Goal: Transaction & Acquisition: Purchase product/service

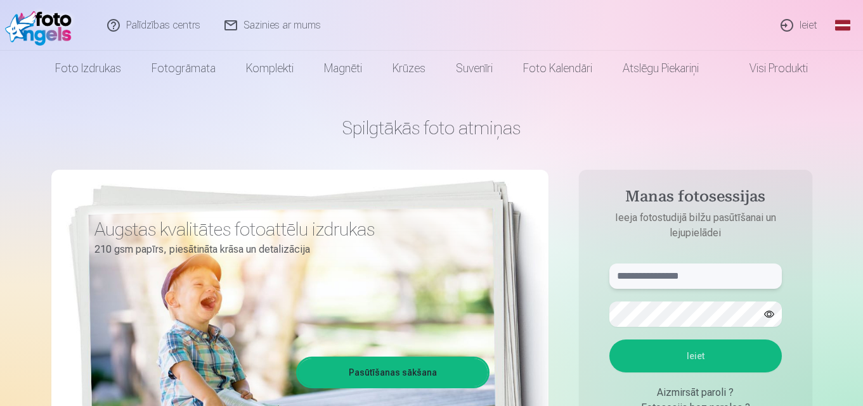
click at [723, 282] on input "text" at bounding box center [695, 276] width 172 height 25
type input "**********"
click at [685, 360] on button "Ieiet" at bounding box center [695, 356] width 172 height 33
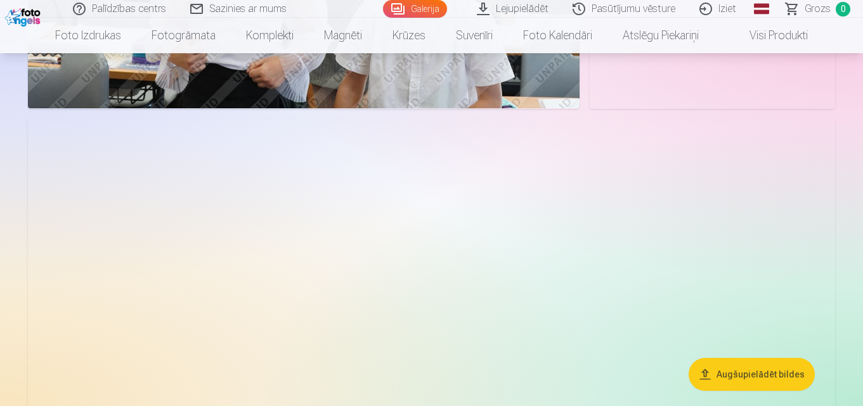
scroll to position [951, 0]
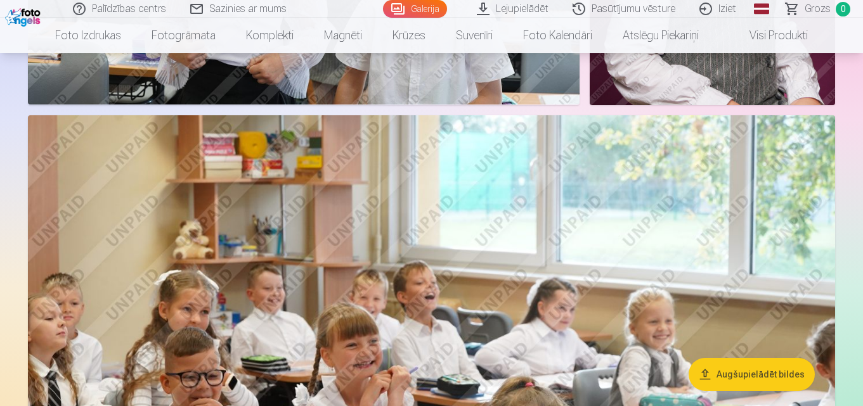
click at [777, 376] on button "Augšupielādēt bildes" at bounding box center [751, 374] width 126 height 33
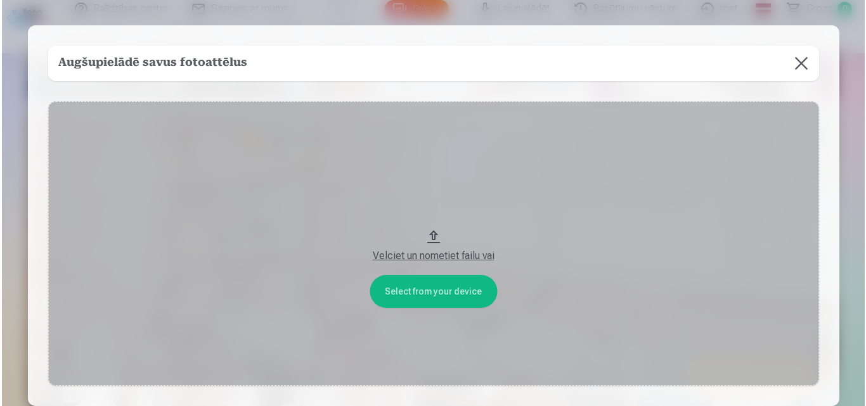
scroll to position [953, 0]
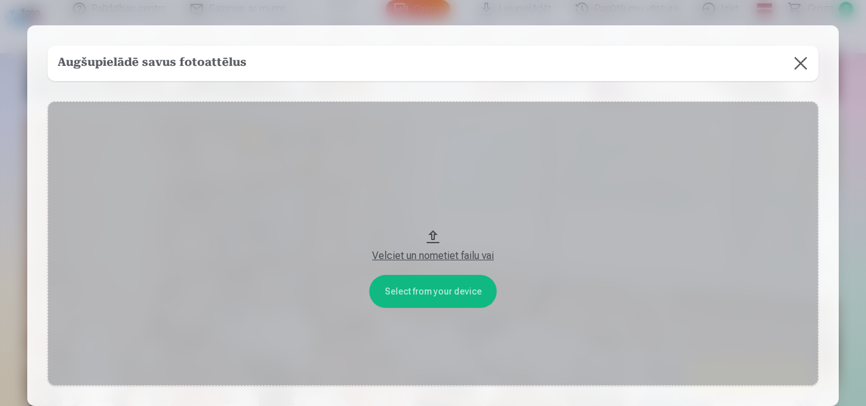
click at [426, 255] on div "Velciet un nometiet failu vai" at bounding box center [432, 255] width 745 height 15
click at [415, 292] on button "Velciet un nometiet failu vai" at bounding box center [433, 243] width 771 height 285
click at [451, 249] on div "Velciet un nometiet failu vai" at bounding box center [432, 255] width 745 height 15
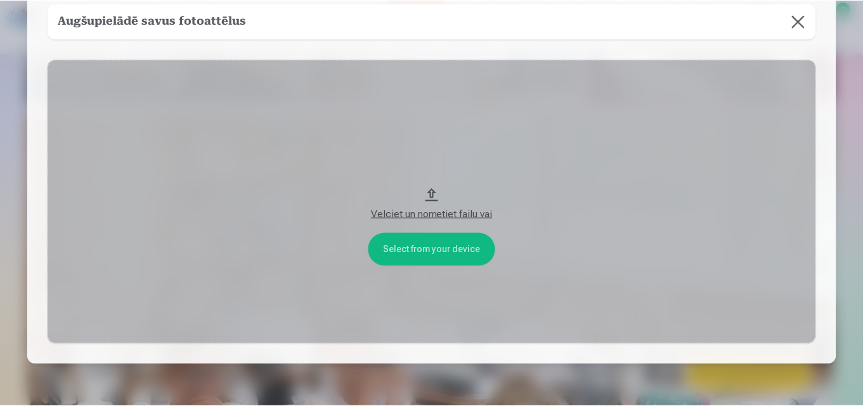
scroll to position [0, 0]
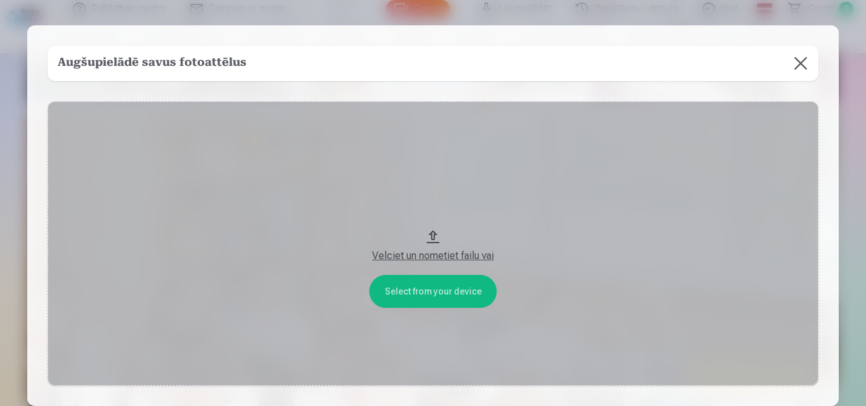
click at [802, 65] on button at bounding box center [800, 63] width 35 height 35
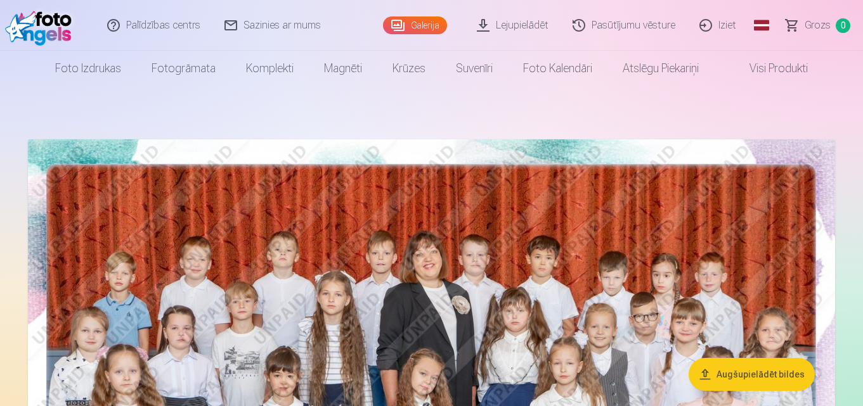
click at [510, 25] on link "Lejupielādēt" at bounding box center [513, 25] width 96 height 51
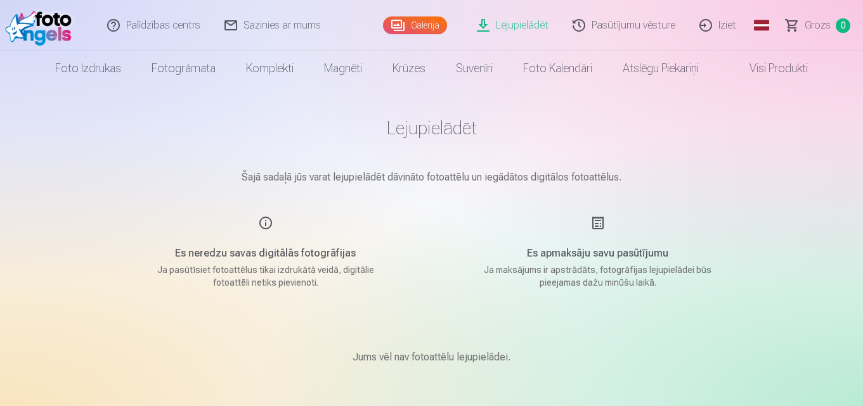
click at [540, 26] on link "Lejupielādēt" at bounding box center [513, 25] width 96 height 51
drag, startPoint x: 513, startPoint y: 26, endPoint x: 786, endPoint y: 177, distance: 311.8
click at [786, 177] on div "Lejupielādēt Šajā sadaļā jūs varat lejupielādēt dāvināto fotoattēlu un iegādāto…" at bounding box center [431, 402] width 761 height 805
click at [520, 25] on link "Lejupielādēt" at bounding box center [513, 25] width 96 height 51
click at [726, 135] on h1 "Lejupielādēt" at bounding box center [432, 128] width 634 height 23
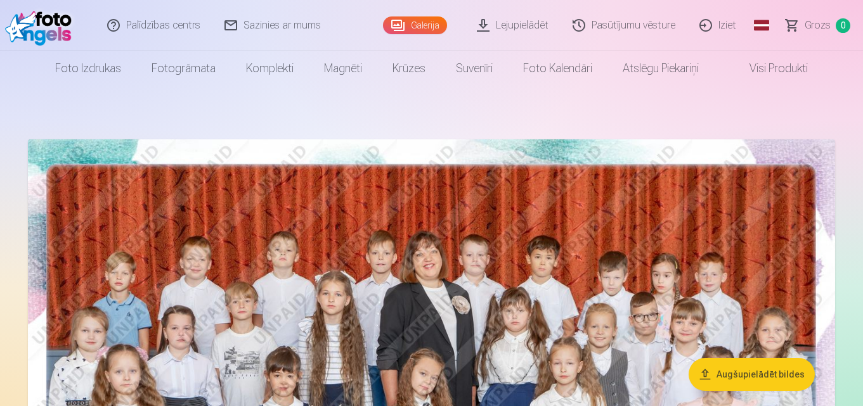
click at [535, 27] on link "Lejupielādēt" at bounding box center [513, 25] width 96 height 51
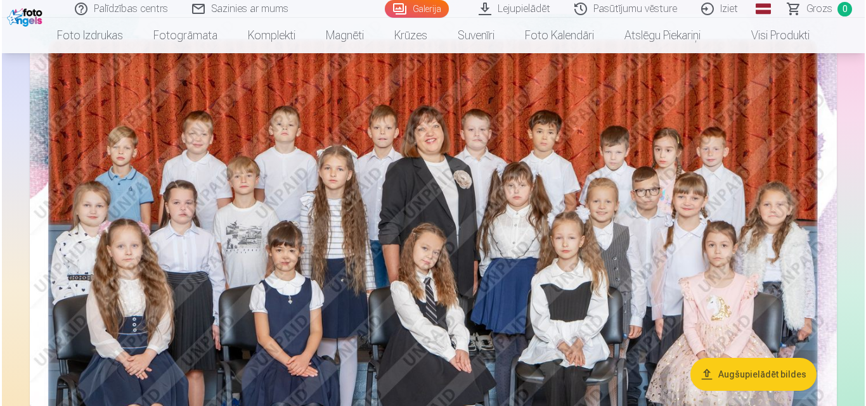
scroll to position [127, 0]
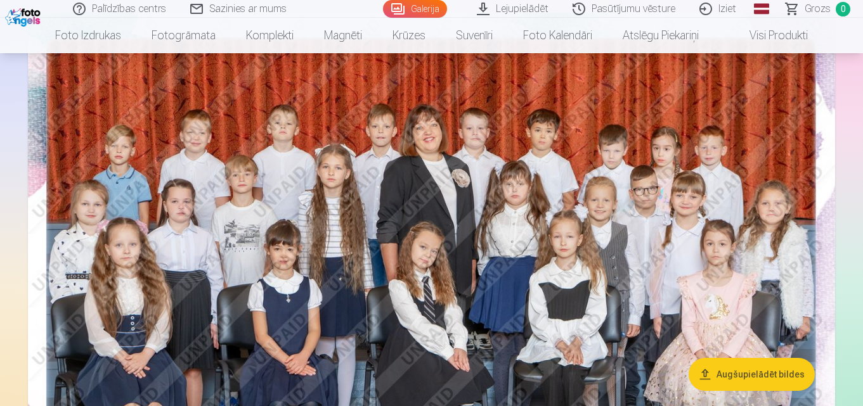
click at [588, 368] on img at bounding box center [431, 282] width 807 height 538
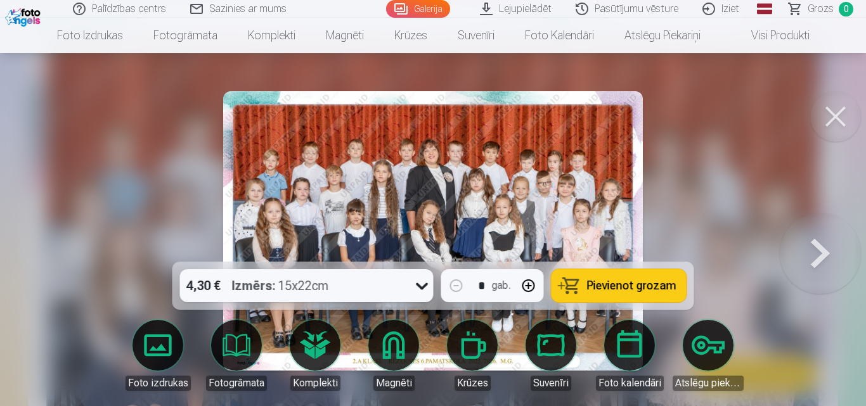
click at [164, 216] on div at bounding box center [433, 203] width 866 height 406
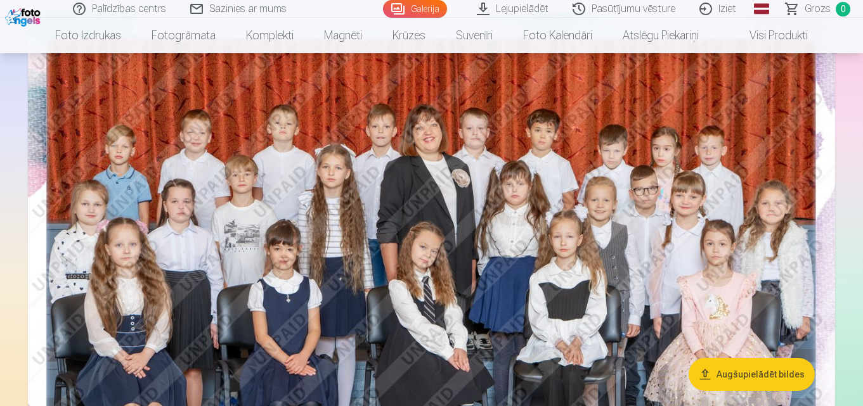
click at [482, 256] on img at bounding box center [431, 282] width 807 height 538
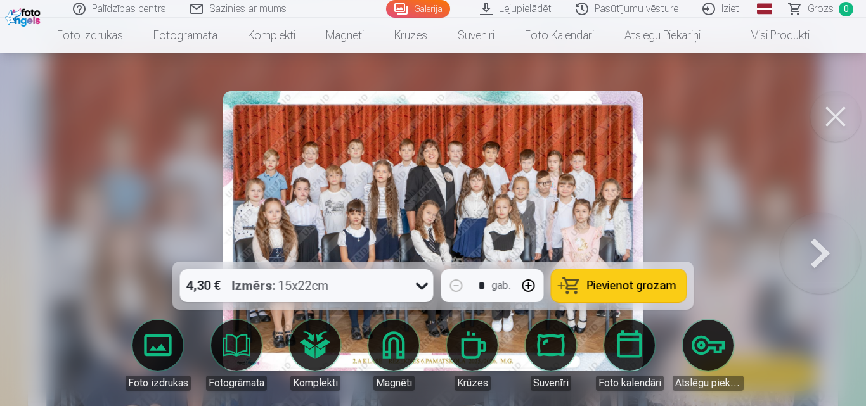
click at [662, 290] on span "Pievienot grozam" at bounding box center [631, 285] width 89 height 11
click at [810, 249] on button at bounding box center [820, 231] width 81 height 36
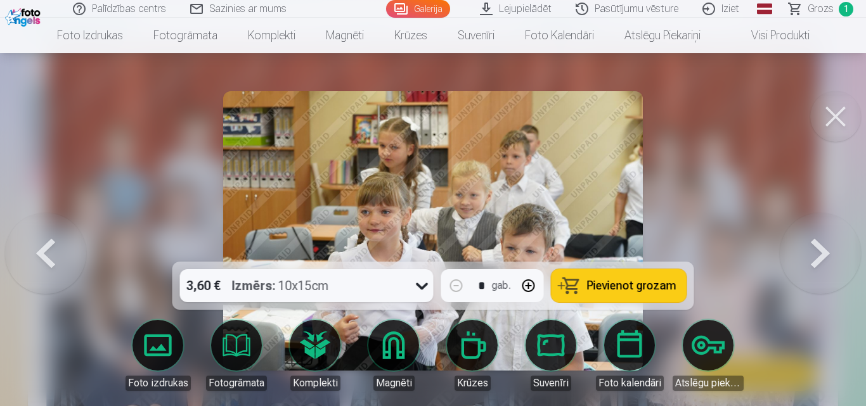
click at [825, 249] on button at bounding box center [820, 231] width 81 height 36
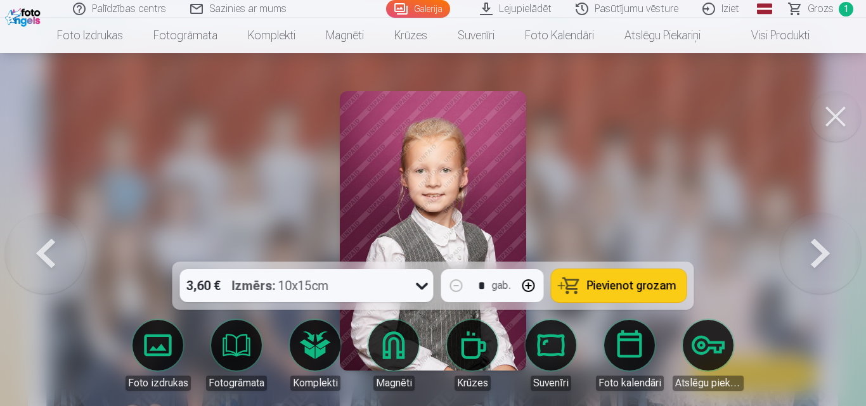
click at [825, 249] on button at bounding box center [820, 231] width 81 height 36
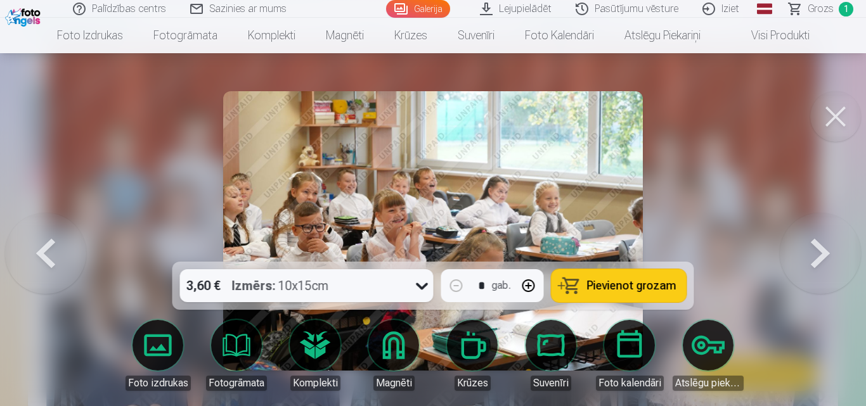
click at [825, 249] on button at bounding box center [820, 231] width 81 height 36
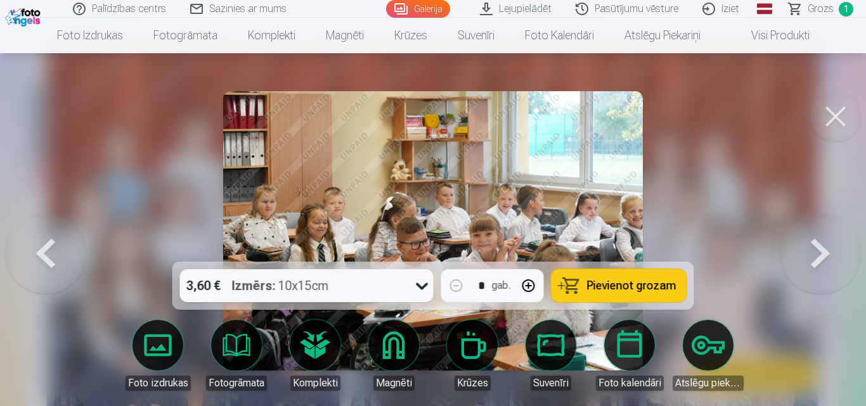
click at [825, 249] on button at bounding box center [820, 231] width 81 height 36
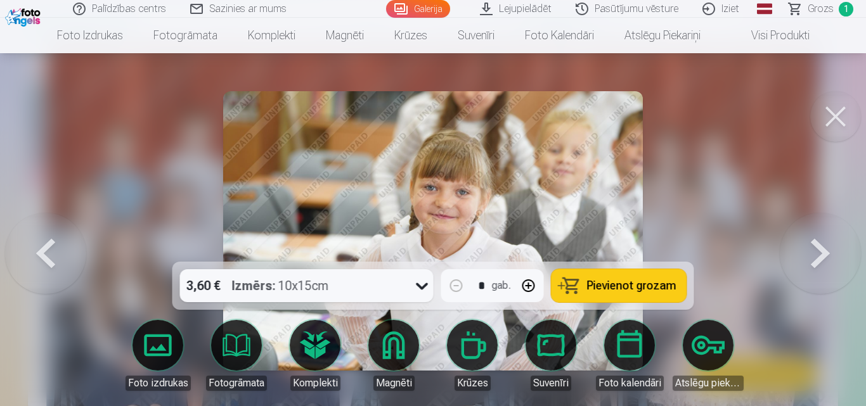
click at [825, 249] on button at bounding box center [820, 231] width 81 height 36
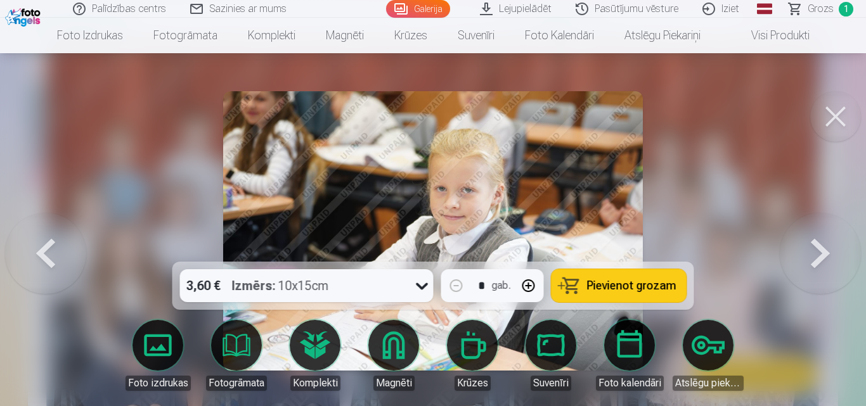
click at [825, 249] on button at bounding box center [820, 231] width 81 height 36
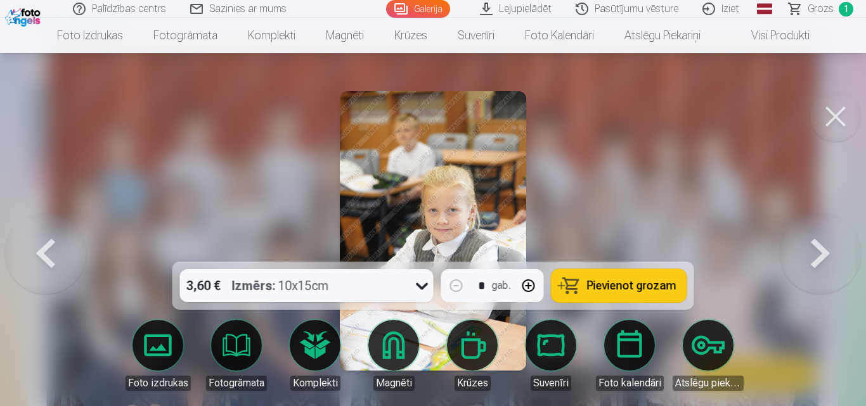
click at [825, 249] on button at bounding box center [820, 231] width 81 height 36
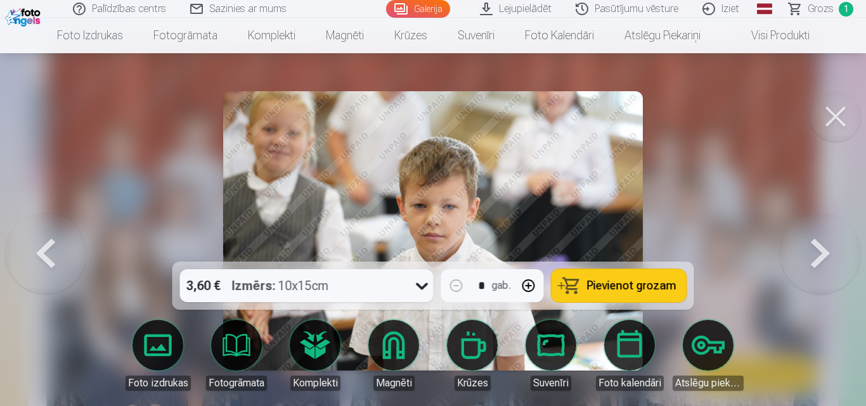
click at [825, 249] on button at bounding box center [820, 231] width 81 height 36
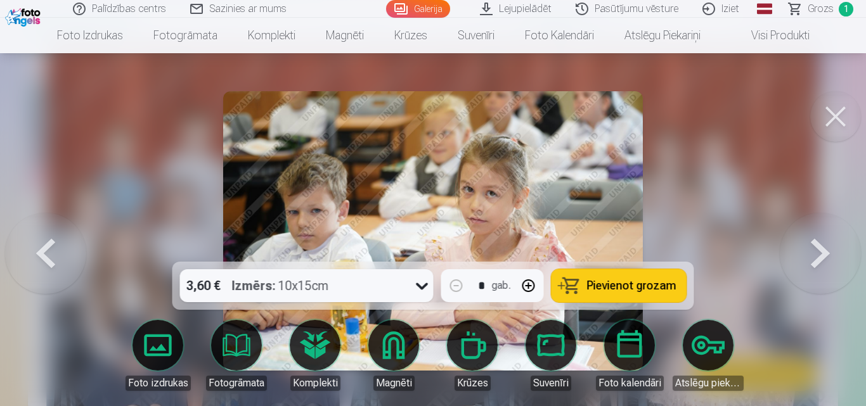
click at [825, 249] on button at bounding box center [820, 231] width 81 height 36
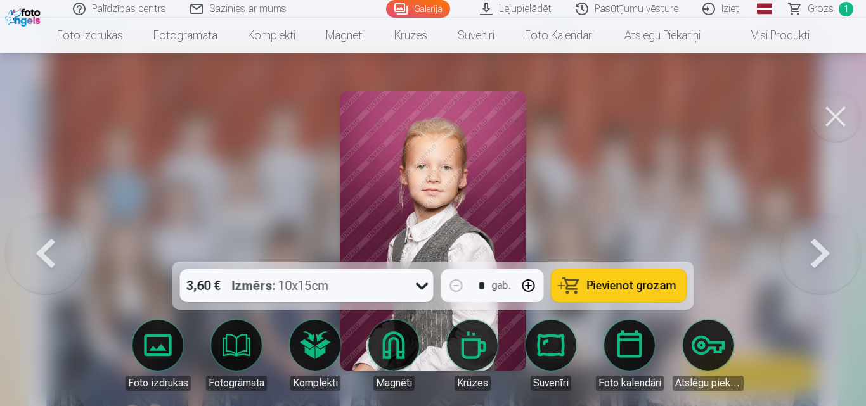
click at [825, 249] on button at bounding box center [820, 231] width 81 height 36
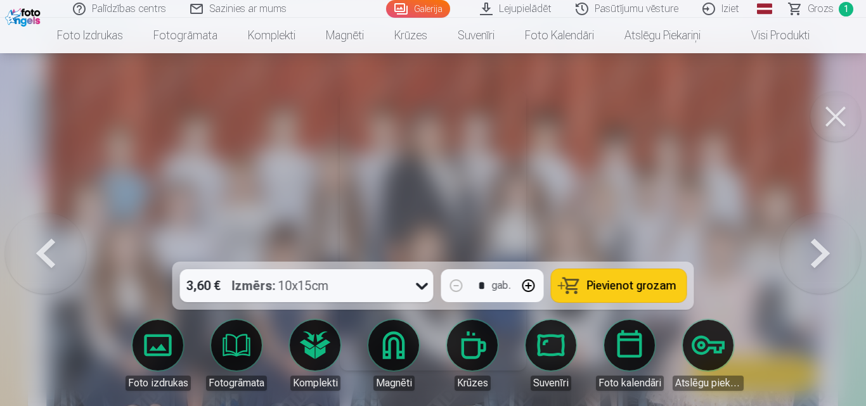
click at [825, 249] on button at bounding box center [820, 231] width 81 height 36
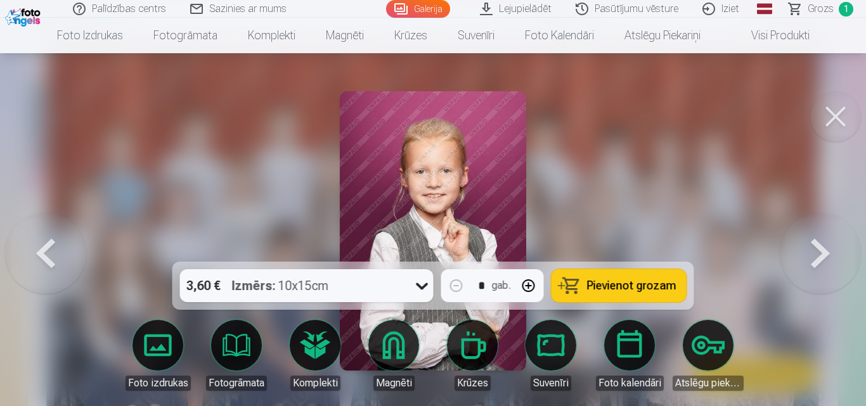
click at [825, 249] on button at bounding box center [820, 231] width 81 height 36
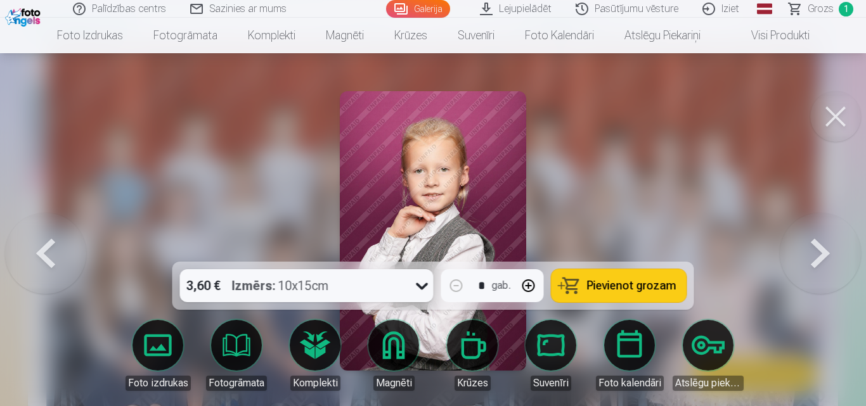
click at [825, 249] on button at bounding box center [820, 231] width 81 height 36
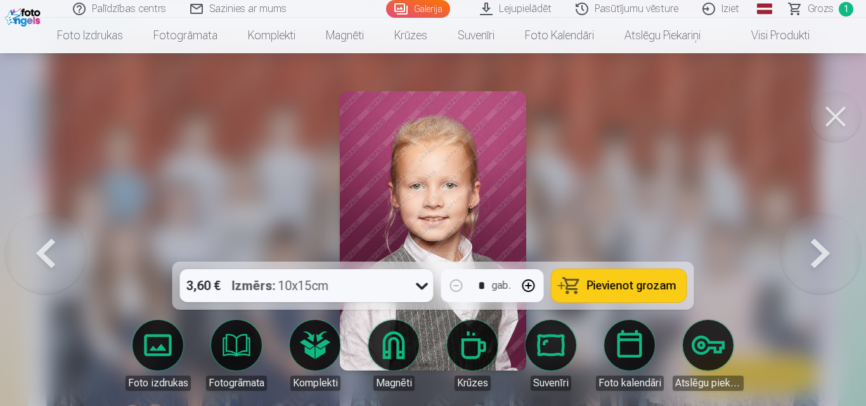
click at [825, 249] on button at bounding box center [820, 231] width 81 height 36
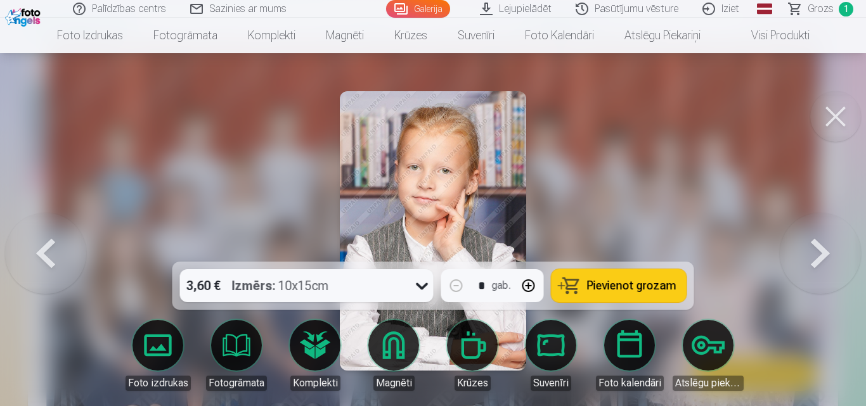
click at [825, 249] on button at bounding box center [820, 231] width 81 height 36
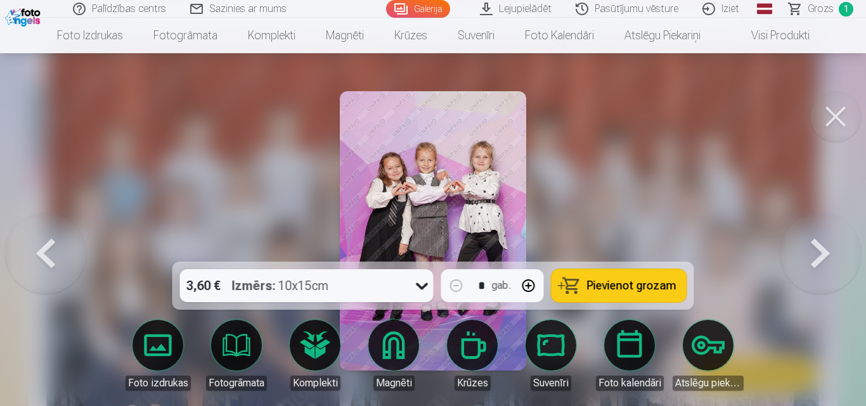
click at [825, 249] on button at bounding box center [820, 231] width 81 height 36
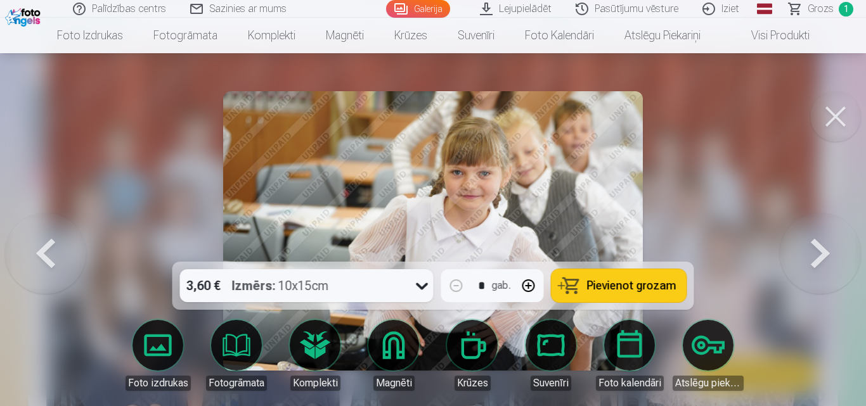
click at [825, 249] on button at bounding box center [820, 231] width 81 height 36
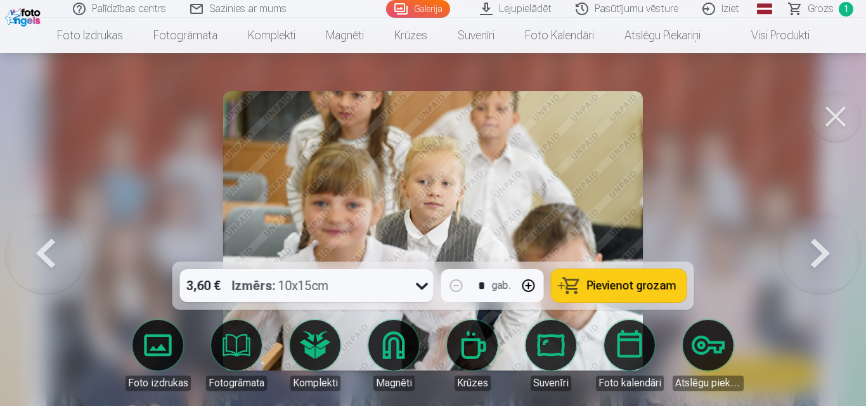
click at [825, 249] on button at bounding box center [820, 231] width 81 height 36
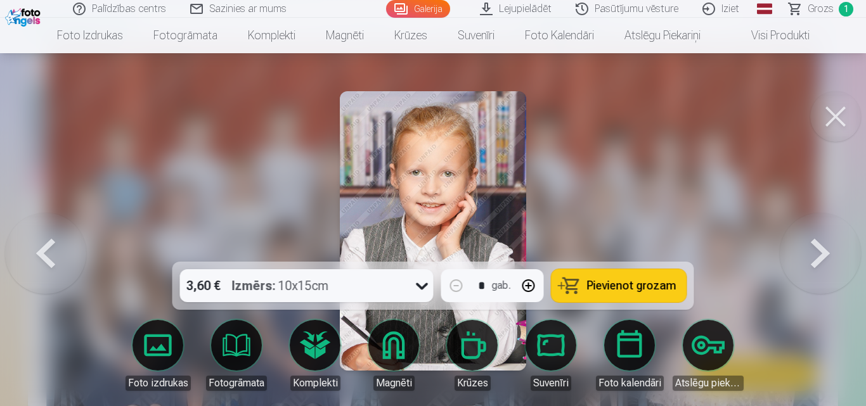
click at [825, 249] on button at bounding box center [820, 231] width 81 height 36
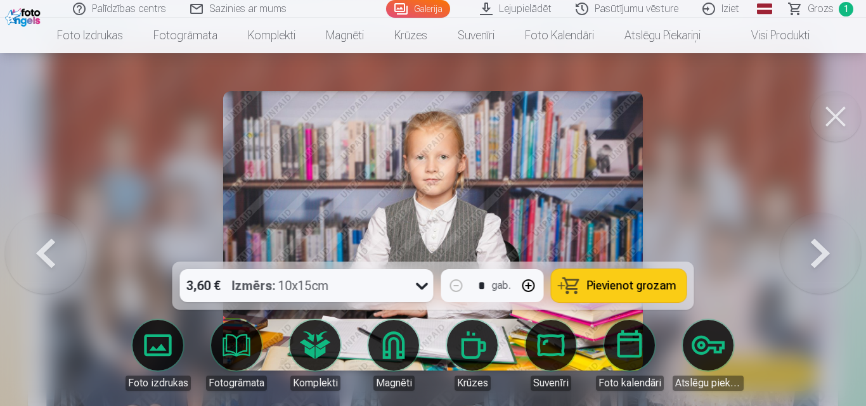
click at [825, 249] on button at bounding box center [820, 231] width 81 height 36
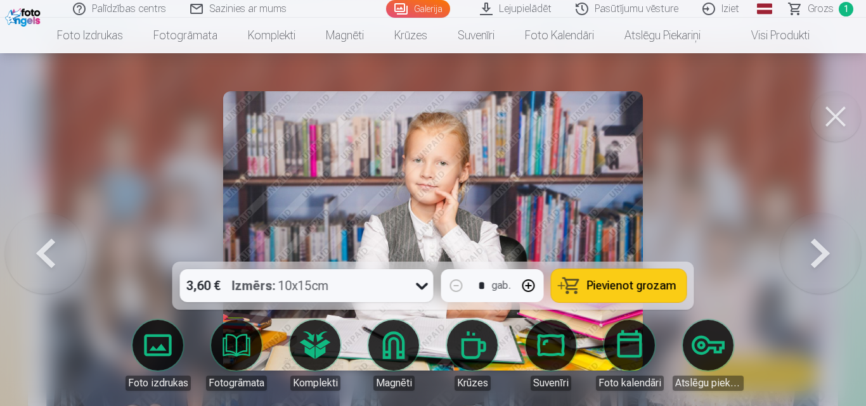
click at [825, 249] on button at bounding box center [820, 231] width 81 height 36
